Goal: Task Accomplishment & Management: Manage account settings

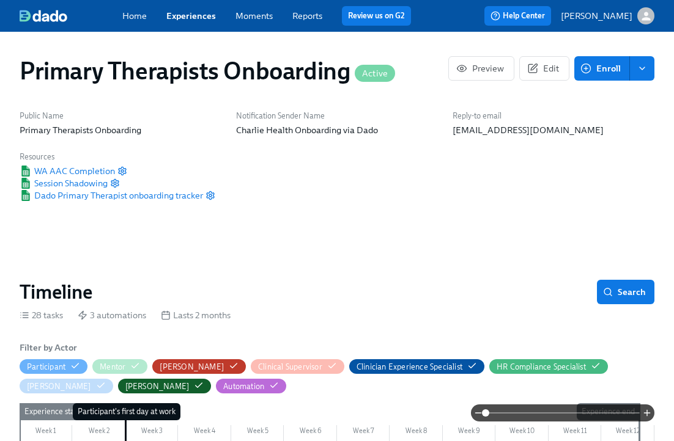
scroll to position [0, 298]
click at [196, 10] on link "Experiences" at bounding box center [191, 15] width 50 height 11
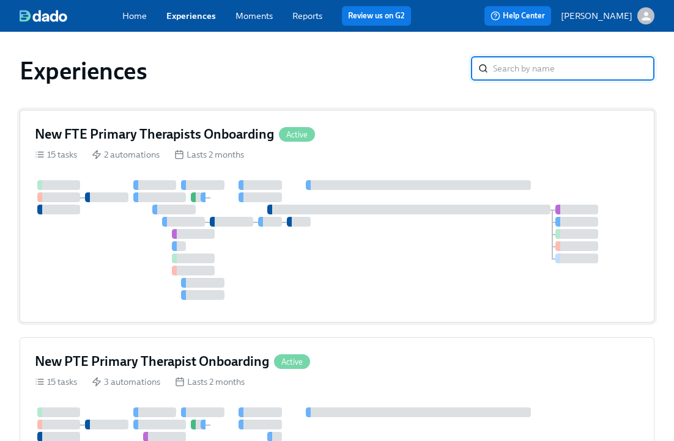
click at [231, 133] on h4 "New FTE Primary Therapists Onboarding" at bounding box center [154, 134] width 239 height 18
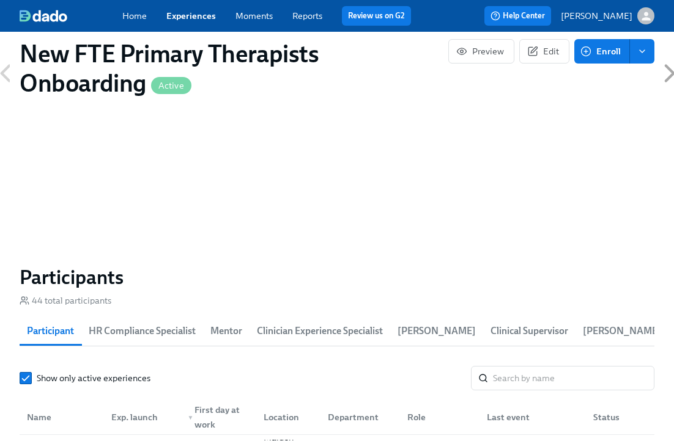
scroll to position [1034, 0]
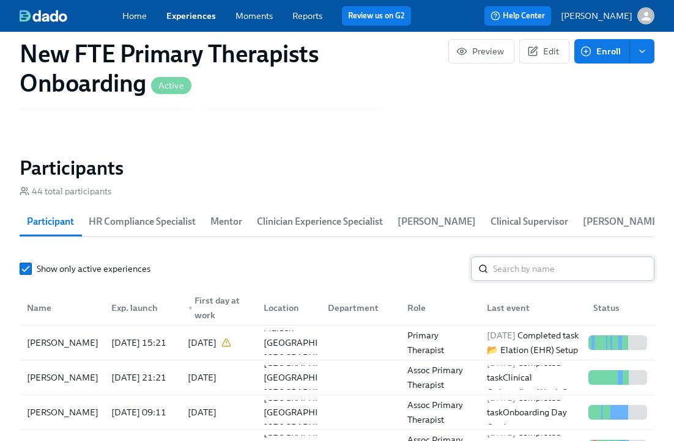
click at [548, 266] on input "search" at bounding box center [573, 269] width 161 height 24
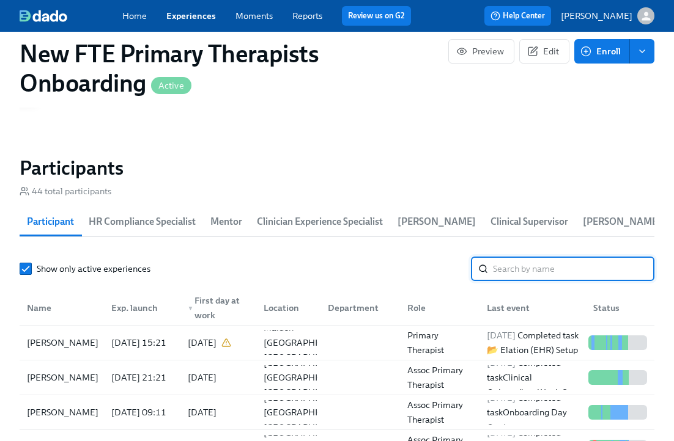
scroll to position [0, 10429]
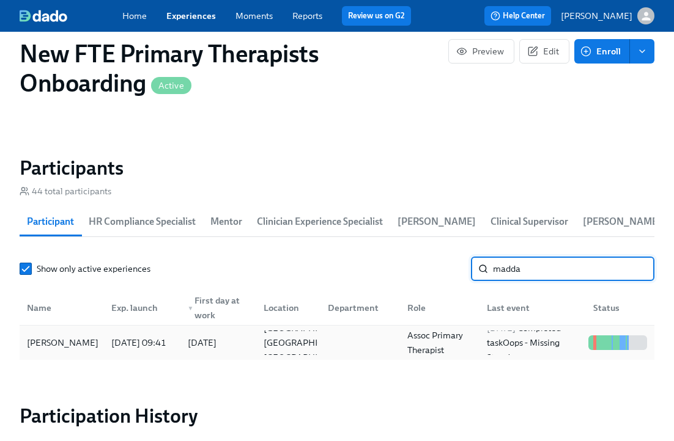
type input "madda"
click at [46, 337] on div "[PERSON_NAME]" at bounding box center [62, 343] width 81 height 15
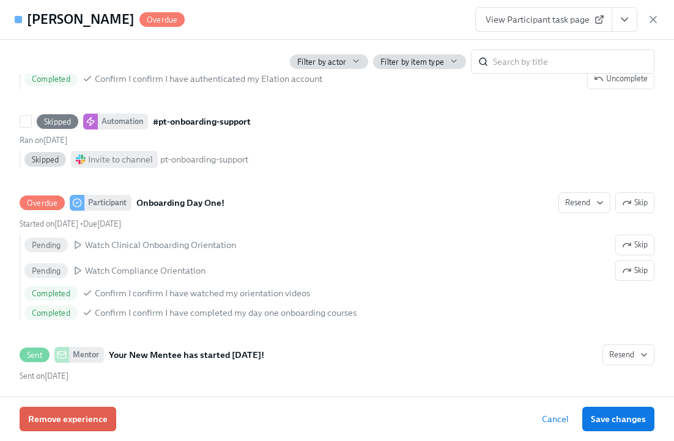
scroll to position [1137, 0]
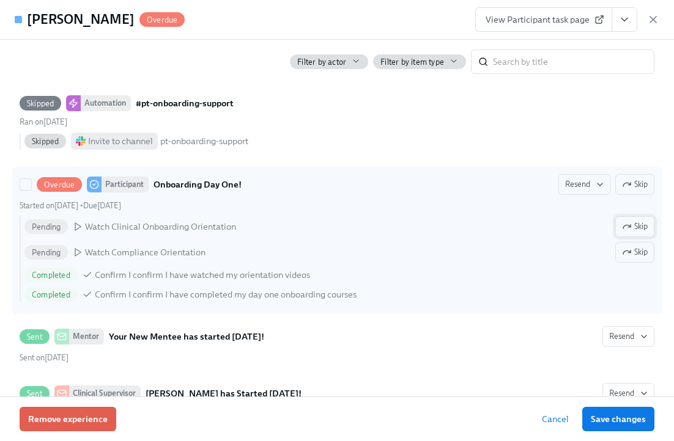
click at [628, 232] on icon "button" at bounding box center [627, 227] width 10 height 10
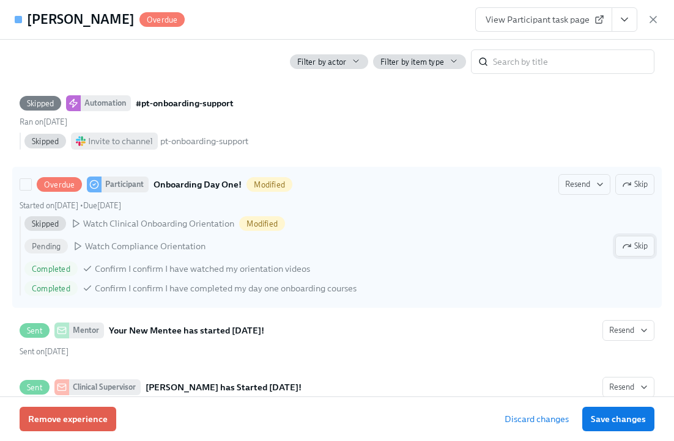
click at [640, 257] on button "Skip" at bounding box center [634, 246] width 39 height 21
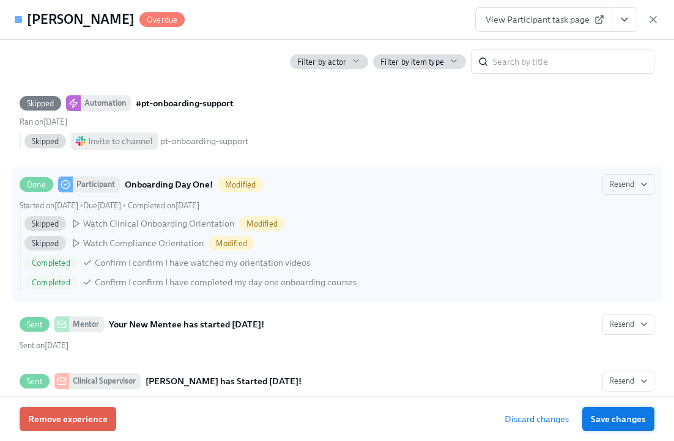
click at [608, 424] on span "Save changes" at bounding box center [618, 419] width 55 height 12
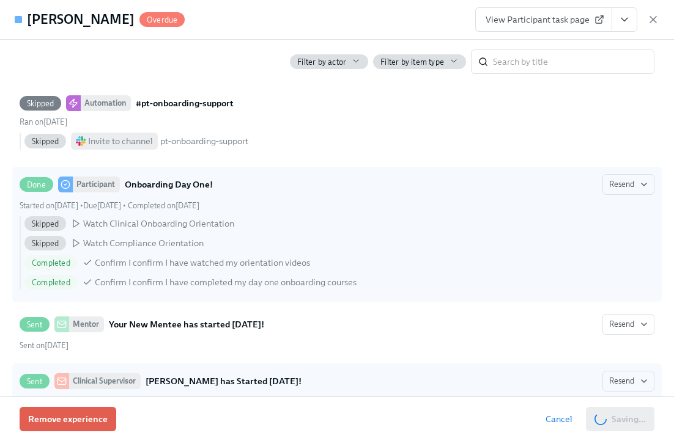
scroll to position [0, 11336]
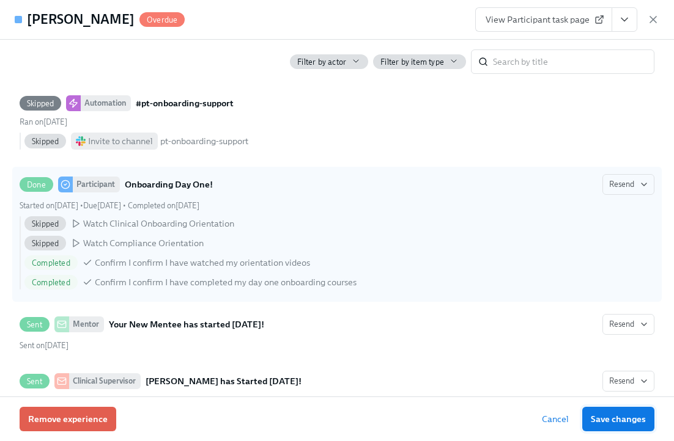
click at [627, 416] on span "Save changes" at bounding box center [618, 419] width 55 height 12
